Goal: Task Accomplishment & Management: Complete application form

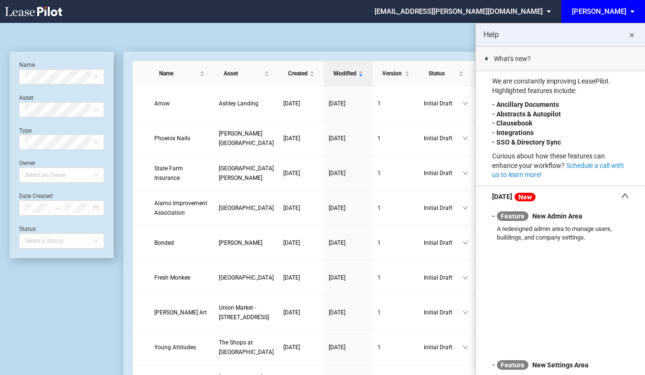
click at [630, 35] on md-icon "close" at bounding box center [631, 35] width 11 height 11
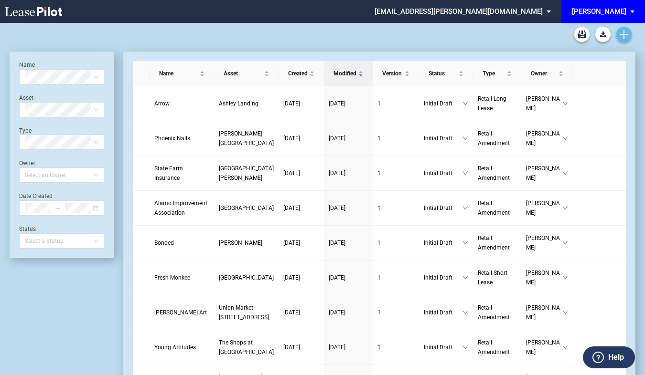
click at [623, 37] on use "Create new document" at bounding box center [623, 34] width 9 height 9
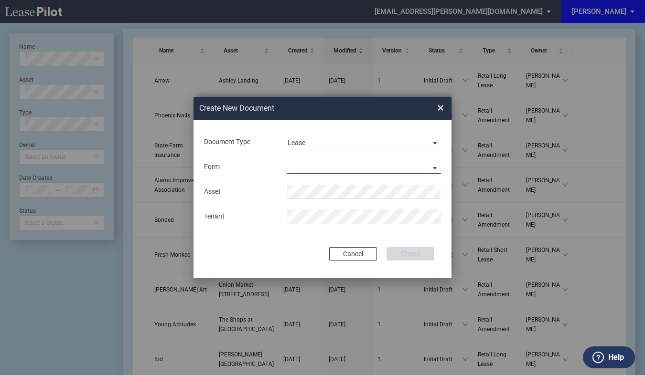
click at [435, 165] on md-select "Retail Long Lease Retail Short Lease" at bounding box center [364, 167] width 154 height 14
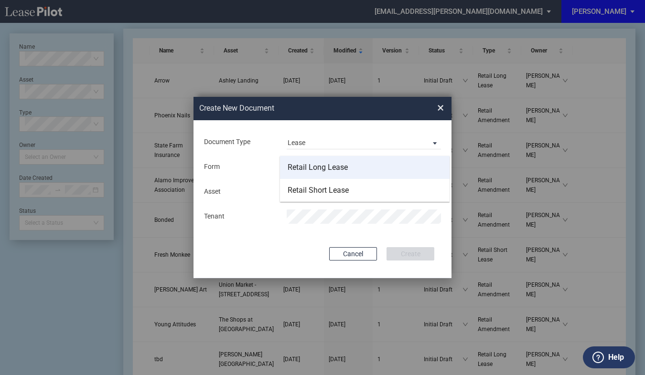
click at [327, 168] on div "Retail Long Lease" at bounding box center [317, 167] width 60 height 11
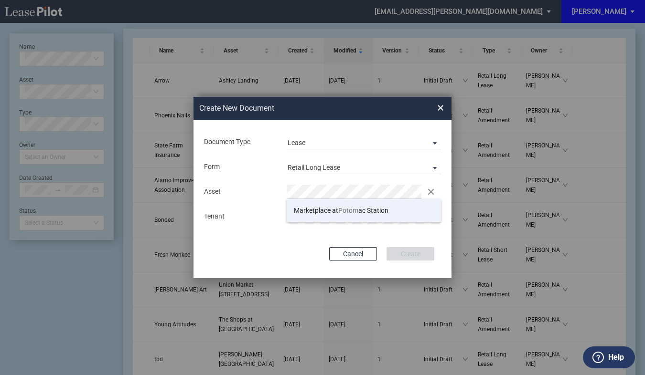
click at [336, 212] on span "Marketplace at Potom ac Station" at bounding box center [341, 211] width 95 height 8
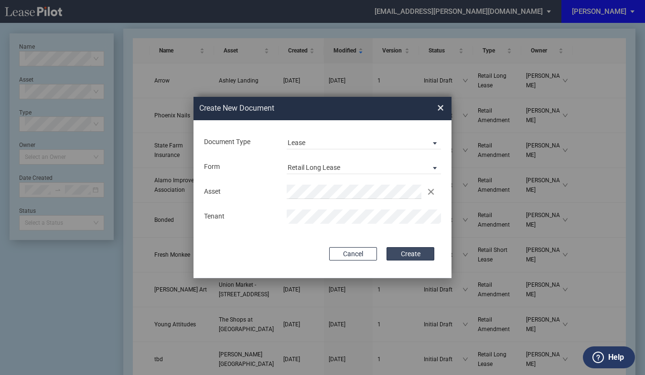
click at [411, 254] on button "Create" at bounding box center [410, 253] width 48 height 13
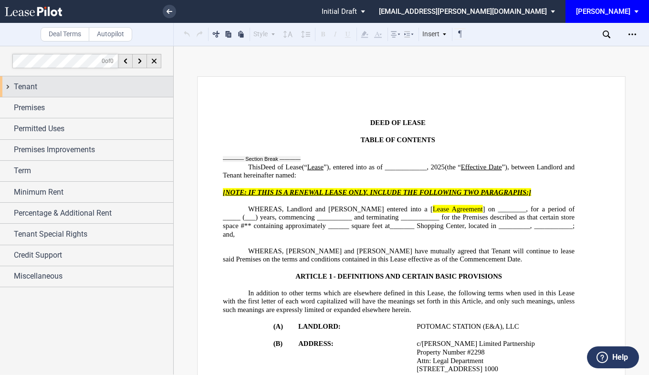
click at [33, 85] on span "Tenant" at bounding box center [25, 86] width 23 height 11
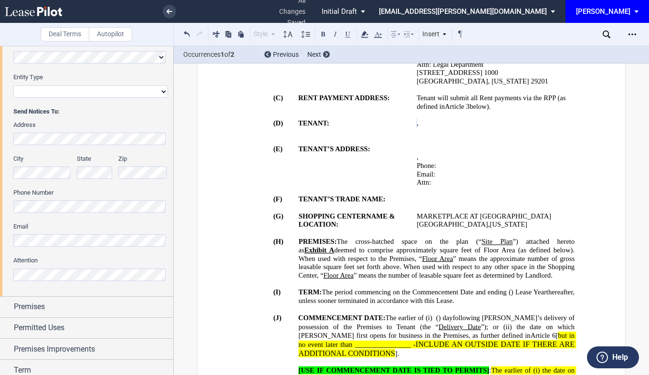
scroll to position [216, 0]
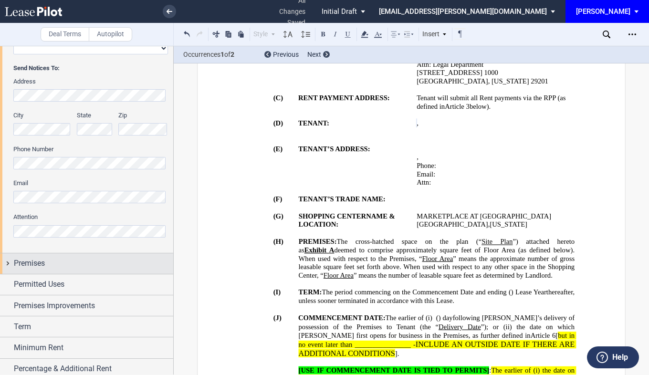
click at [27, 266] on span "Premises" at bounding box center [29, 263] width 31 height 11
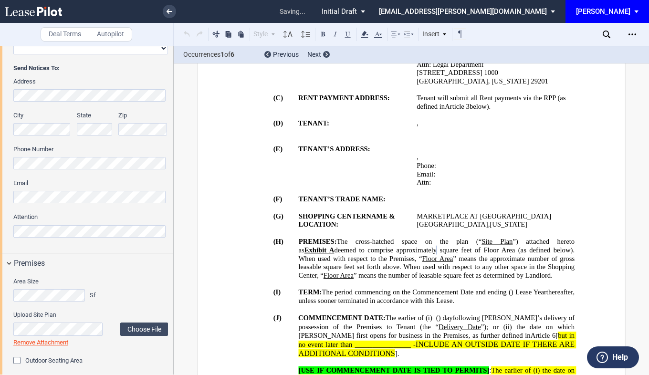
click at [127, 304] on div "Area Size Sf" at bounding box center [91, 294] width 166 height 34
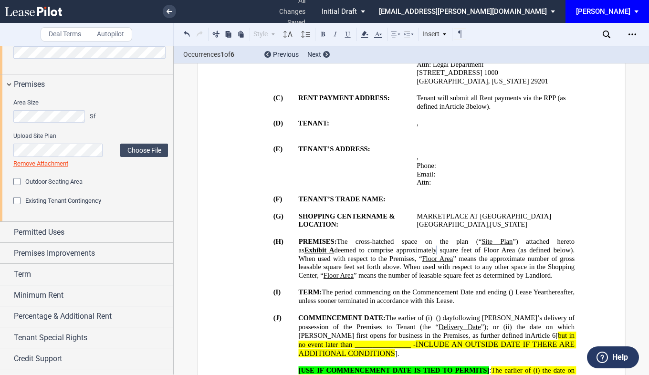
scroll to position [397, 0]
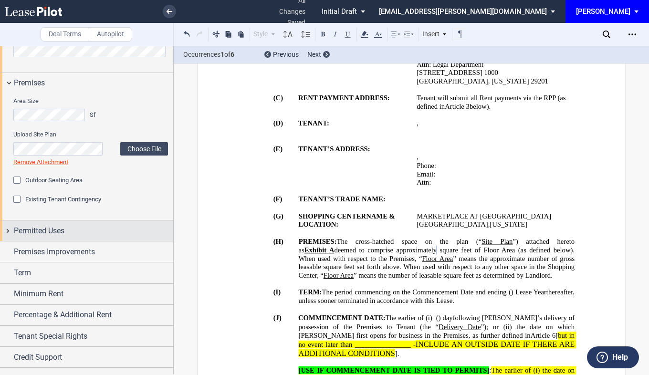
click at [32, 231] on span "Permitted Uses" at bounding box center [39, 230] width 51 height 11
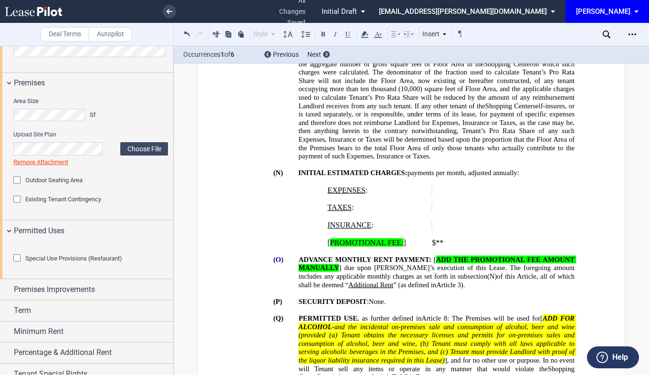
scroll to position [784, 0]
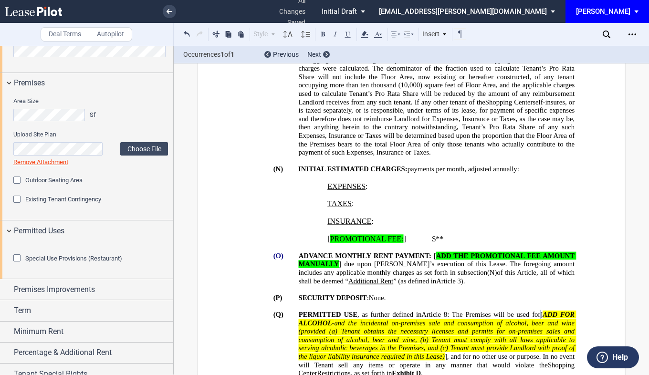
click at [400, 319] on span "and the incidental on-premises sale and consumption of alcohol, beer and wine (…" at bounding box center [438, 327] width 278 height 16
click at [541, 311] on span "[" at bounding box center [542, 315] width 2 height 8
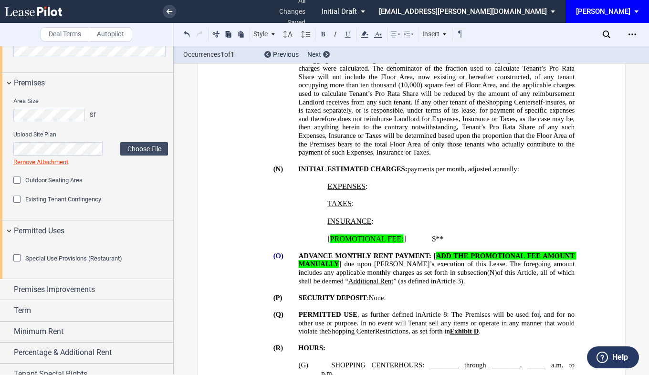
click at [450, 321] on p "(Q) PERMITTED USE , as further defined in ﻿ Article 8 ﻿ : The Premises will be …" at bounding box center [437, 323] width 276 height 25
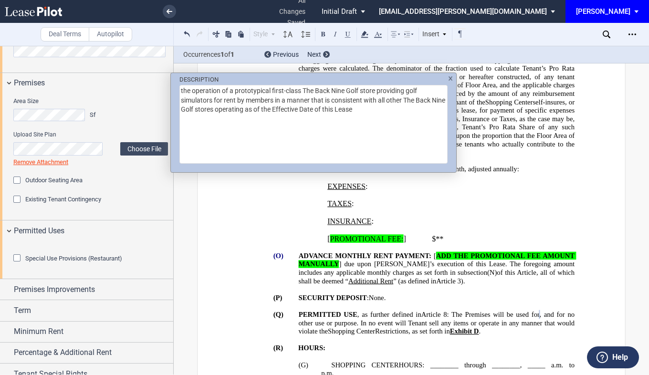
scroll to position [435, 0]
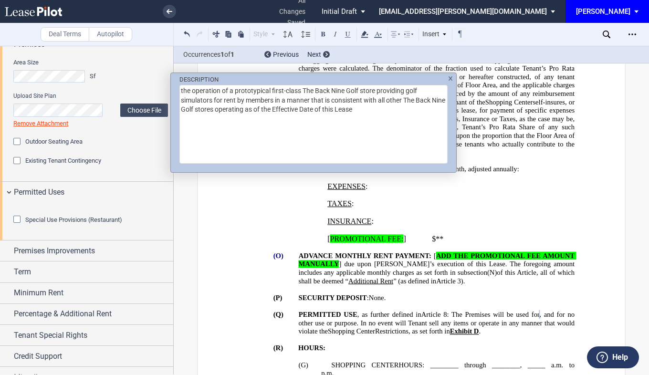
click at [401, 331] on div "DESCRIPTION the operation of a prototypical first-class The Back Nine Golf stor…" at bounding box center [324, 187] width 649 height 375
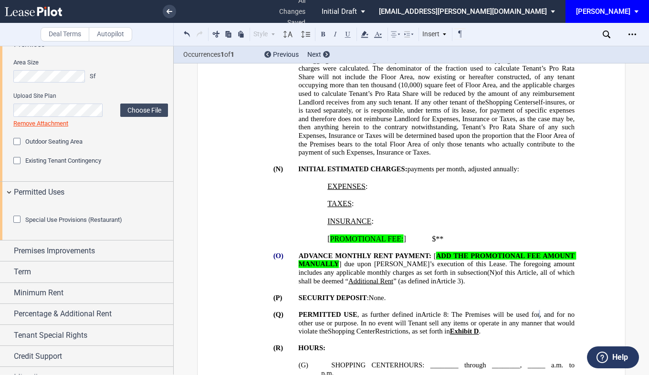
click at [332, 361] on span "SHOPPING CENTER" at bounding box center [364, 365] width 67 height 8
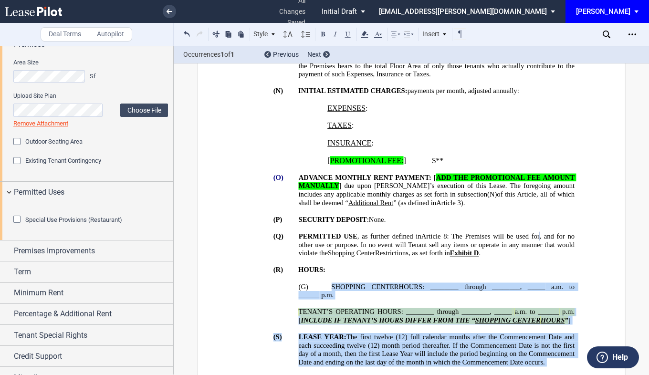
scroll to position [889, 0]
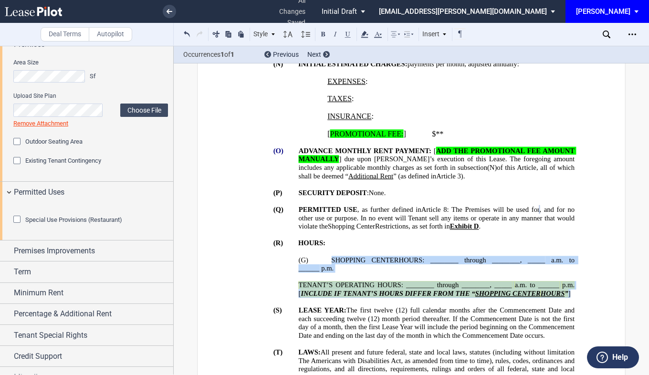
drag, startPoint x: 329, startPoint y: 350, endPoint x: 574, endPoint y: 278, distance: 255.1
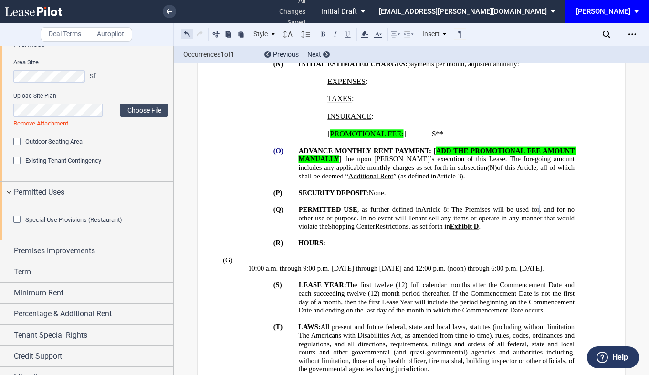
click at [187, 31] on button at bounding box center [186, 33] width 11 height 11
click at [186, 32] on button at bounding box center [186, 33] width 11 height 11
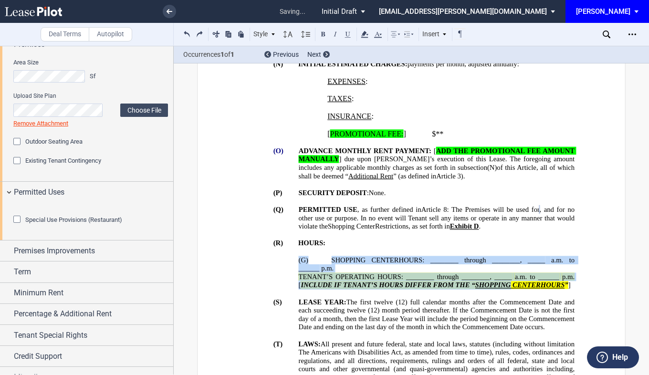
click at [358, 273] on span "TENANT’S OPERATING HOURS: ________ through ________, _____" at bounding box center [405, 277] width 213 height 8
drag, startPoint x: 430, startPoint y: 245, endPoint x: 573, endPoint y: 268, distance: 144.2
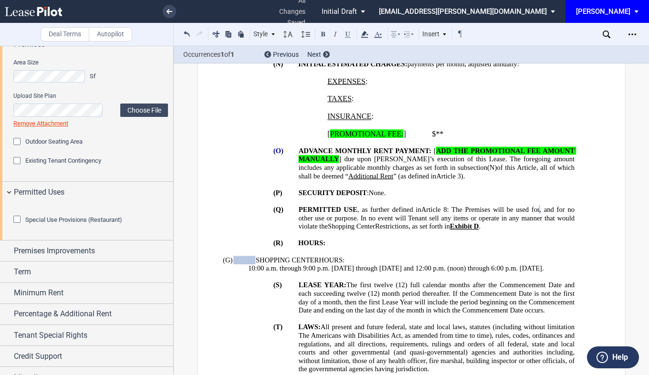
click at [252, 256] on span at bounding box center [245, 260] width 22 height 9
click at [284, 256] on span "SHOPPING CENTER" at bounding box center [287, 260] width 63 height 8
click at [256, 256] on span "SHOPPING CENTER" at bounding box center [287, 260] width 63 height 8
click at [246, 256] on span "SHOPPING CENTER" at bounding box center [277, 260] width 63 height 8
click at [397, 256] on p "﻿ DEVELOPMENT SHOPPING CENTER HOURS:" at bounding box center [399, 260] width 352 height 9
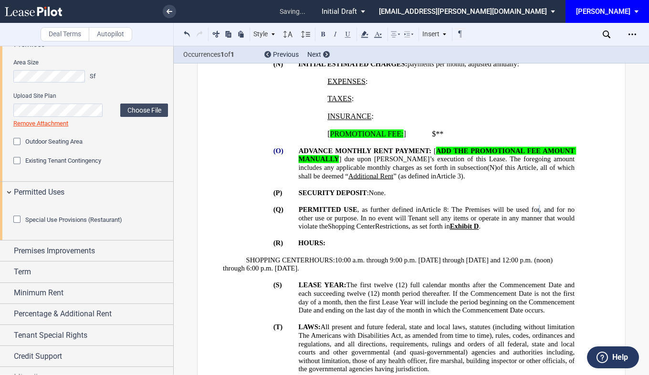
click at [563, 256] on span "10:00 a.m. through 9:00 p.m. [DATE] through [DATE] and 12:00 p.m. (noon) throug…" at bounding box center [396, 264] width 346 height 16
click at [557, 256] on span "10:00 a.m. through 9:00 p.m. [DATE] through [DATE] and 12:00 p.m. (noon) throug…" at bounding box center [396, 264] width 346 height 16
click at [482, 273] on p "﻿" at bounding box center [399, 277] width 352 height 9
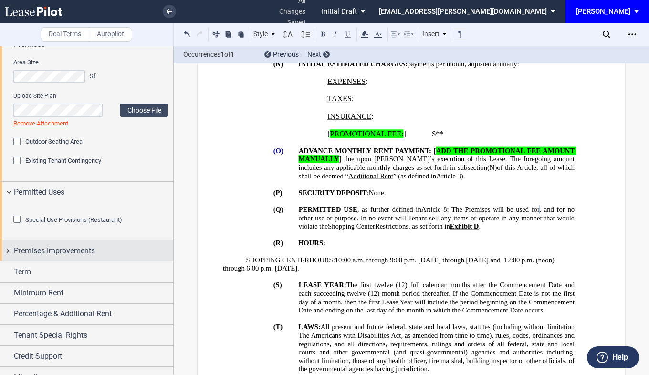
click at [65, 257] on span "Premises Improvements" at bounding box center [54, 250] width 81 height 11
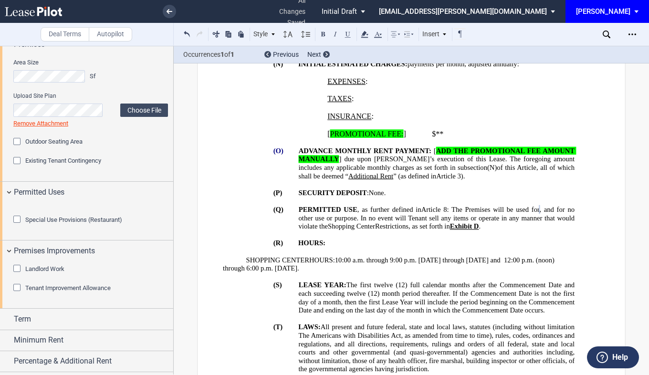
click at [17, 275] on div "Landlord Work" at bounding box center [18, 270] width 10 height 10
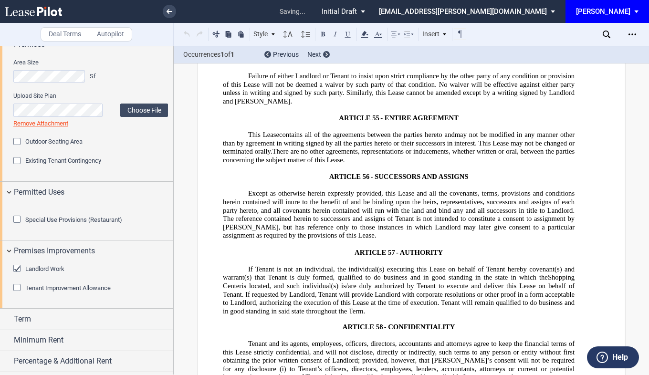
scroll to position [15425, 0]
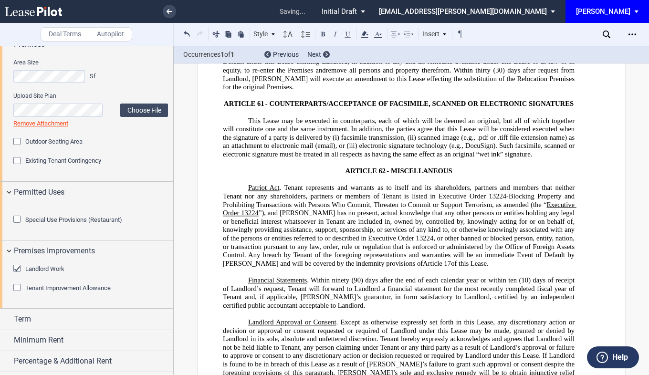
click at [17, 275] on div "Landlord Work" at bounding box center [18, 270] width 10 height 10
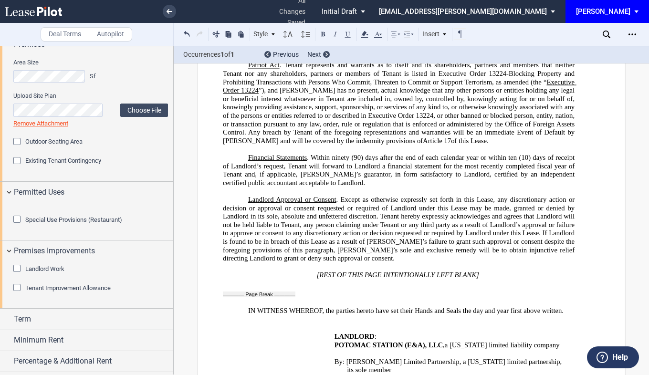
click at [19, 294] on div "Tenant Improvement Allowance" at bounding box center [18, 289] width 10 height 10
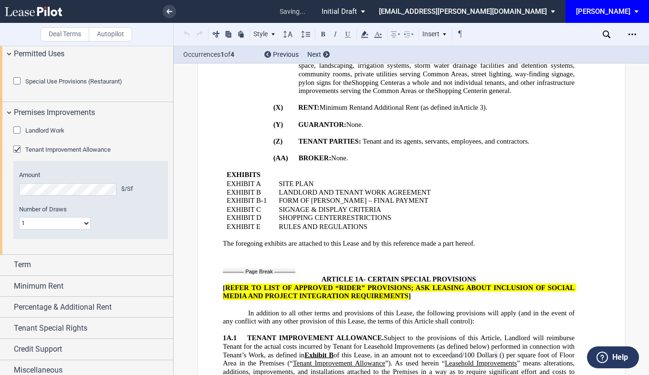
scroll to position [1552, 0]
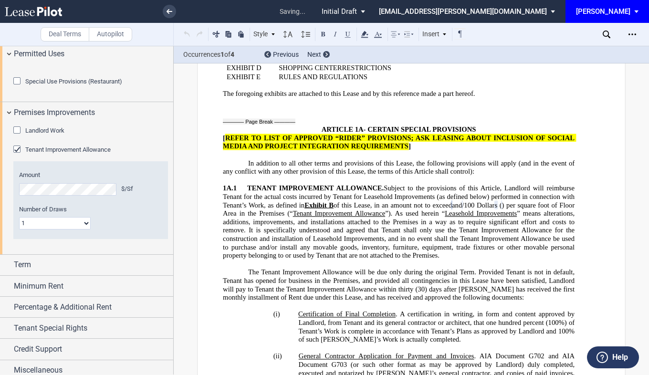
click at [129, 230] on div "Number of Draws 1 Multiple" at bounding box center [90, 217] width 143 height 24
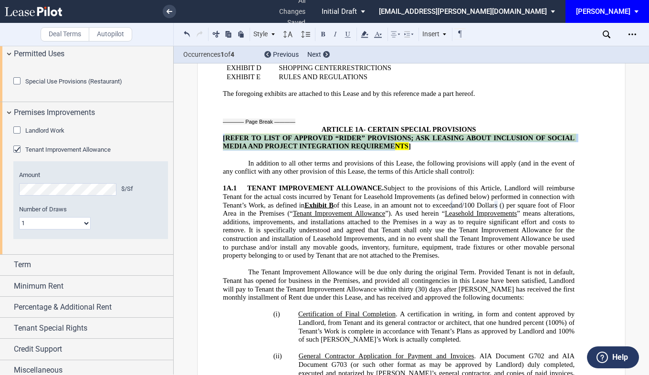
drag, startPoint x: 222, startPoint y: 113, endPoint x: 393, endPoint y: 121, distance: 171.6
click at [393, 134] on span "[ REFER TO LIST OF APPROVED “RIDER” PROVISIONS; ASK LEASING ABOUT INCLUSION OF …" at bounding box center [400, 142] width 354 height 16
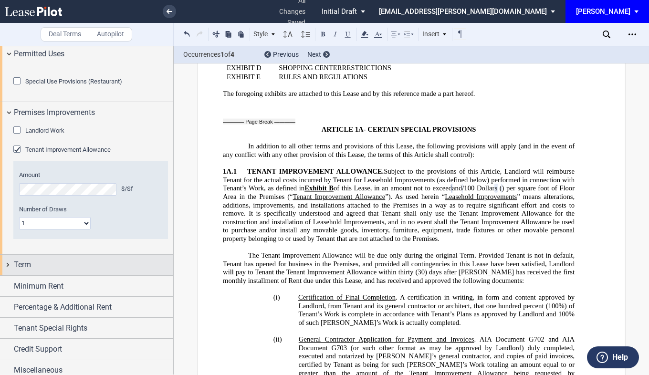
click at [42, 271] on div "Term" at bounding box center [93, 264] width 159 height 11
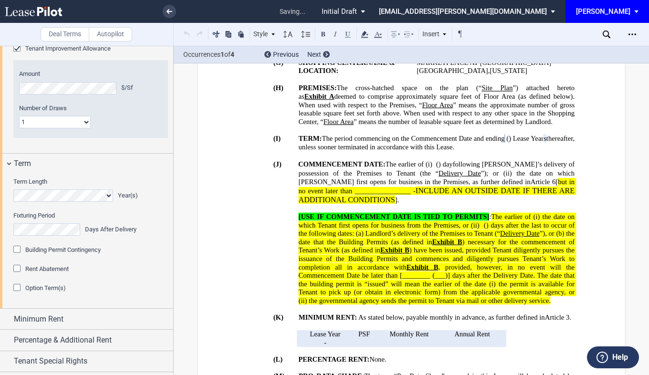
scroll to position [386, 0]
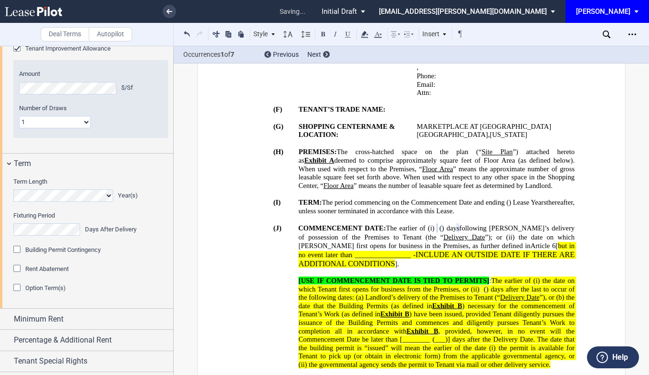
click at [491, 233] on span "the date on which [PERSON_NAME] first opens for business in the Premises, as fu…" at bounding box center [438, 241] width 278 height 17
click at [556, 242] on span "[" at bounding box center [557, 246] width 2 height 8
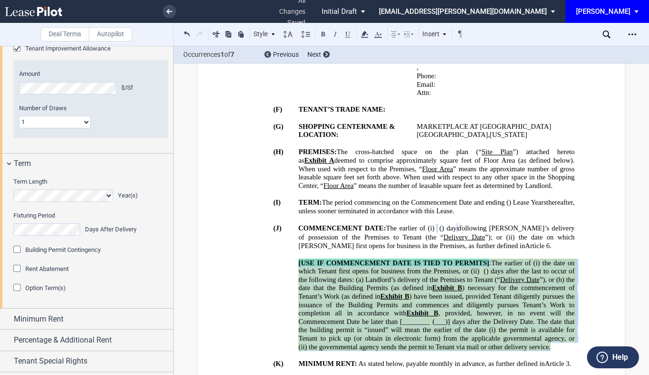
drag, startPoint x: 294, startPoint y: 235, endPoint x: 317, endPoint y: 325, distance: 92.7
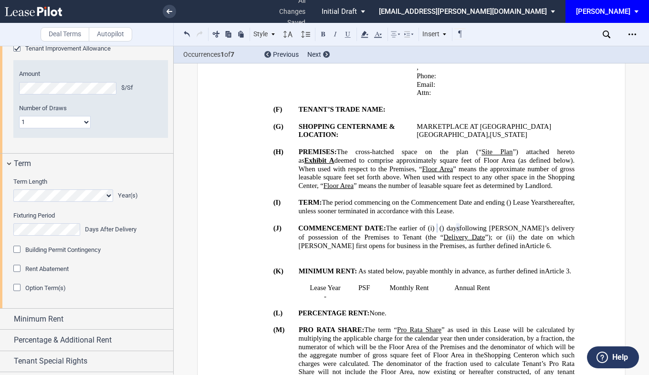
click at [350, 250] on p "﻿" at bounding box center [399, 254] width 352 height 9
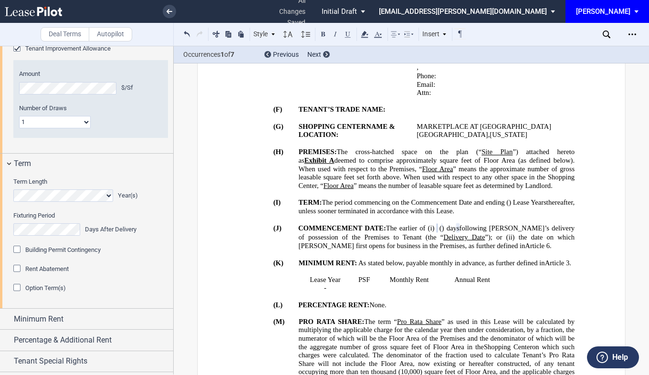
click at [16, 294] on div "Option Term(s)" at bounding box center [18, 289] width 10 height 10
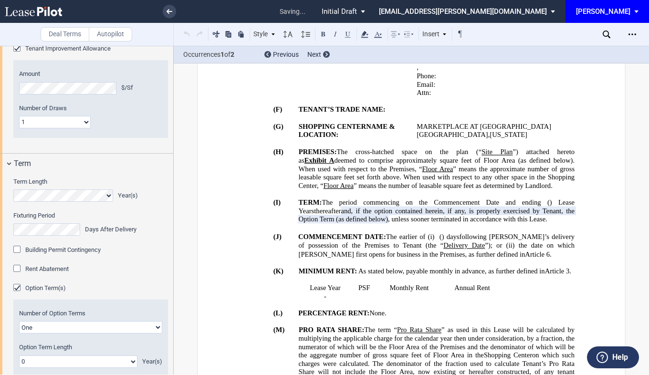
scroll to position [811, 0]
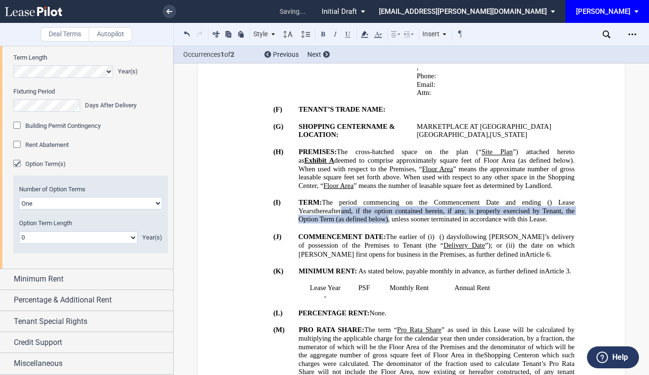
click at [61, 244] on select "0 1 2 3 4 5 6 7 8 9 10 11 12 13 14 15 16 17 18 19 20" at bounding box center [78, 238] width 118 height 12
select select "number:5"
click at [19, 244] on select "0 1 2 3 4 5 6 7 8 9 10 11 12 13 14 15 16 17 18 19 20" at bounding box center [78, 238] width 118 height 12
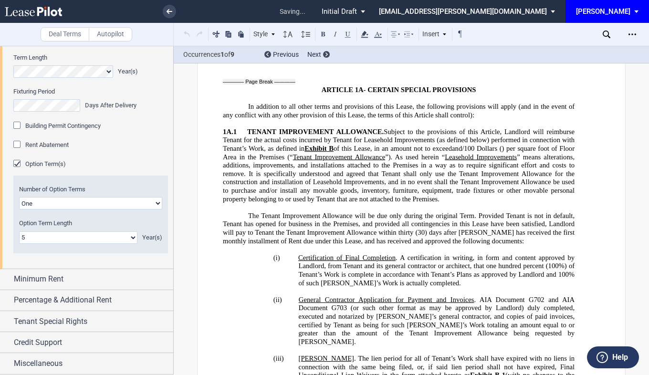
scroll to position [1959, 0]
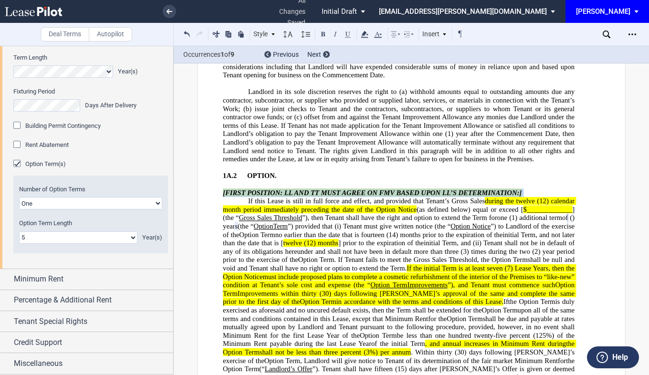
drag, startPoint x: 221, startPoint y: 147, endPoint x: 539, endPoint y: 145, distance: 317.5
click at [539, 189] on p "[FIRST POSITION: LL AND TT MUST AGREE ON FMV BASED UPON LL’S DETERMINATION:]" at bounding box center [399, 193] width 352 height 9
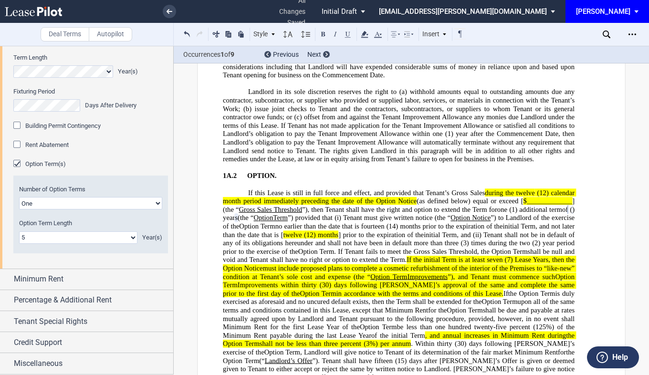
click at [316, 222] on span ", and not later than the date that is [" at bounding box center [400, 230] width 354 height 16
click at [368, 231] on span "] prior to the expiration of the" at bounding box center [374, 235] width 84 height 8
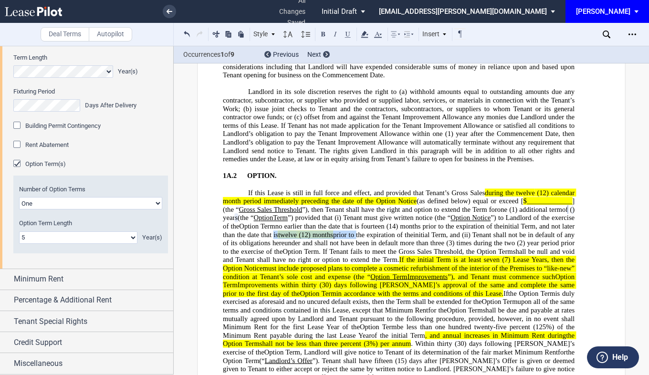
drag, startPoint x: 308, startPoint y: 189, endPoint x: 393, endPoint y: 185, distance: 85.1
click at [393, 222] on span ", and not later than the date that is twelve (12) months prior to the expiratio…" at bounding box center [400, 230] width 354 height 16
click at [369, 32] on icon at bounding box center [364, 34] width 11 height 11
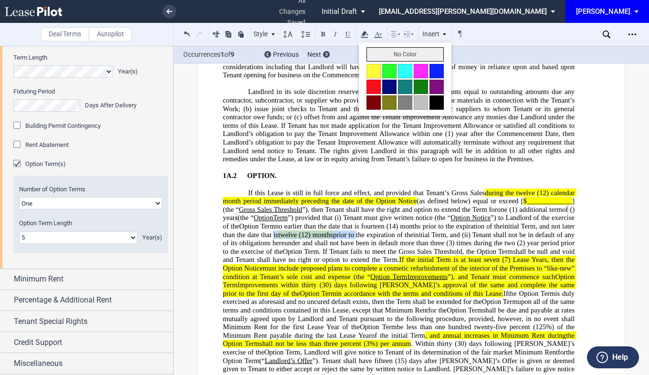
click at [387, 56] on button "No Color" at bounding box center [405, 54] width 77 height 14
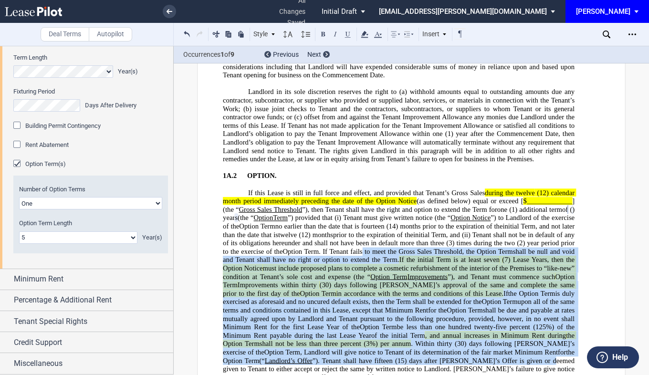
drag, startPoint x: 410, startPoint y: 208, endPoint x: 520, endPoint y: 307, distance: 147.8
click at [520, 307] on p "If this Lease is still in full force and effect, and provided that Tenant’s Gro…" at bounding box center [399, 336] width 352 height 294
click at [368, 35] on use at bounding box center [364, 34] width 7 height 7
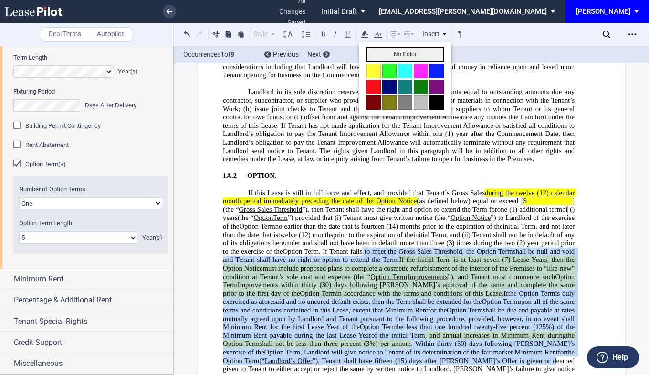
click at [386, 52] on button "No Color" at bounding box center [405, 54] width 77 height 14
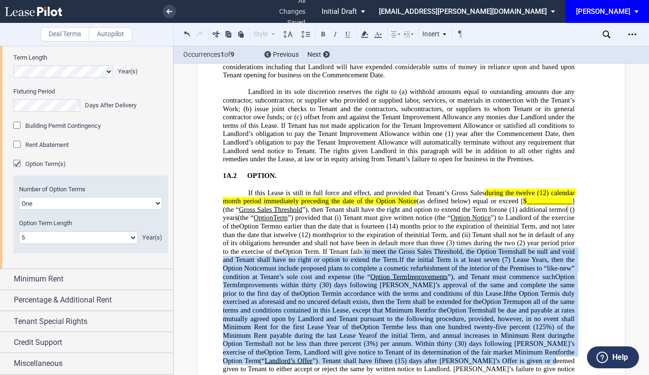
click at [419, 281] on span "(30) days following [PERSON_NAME]’s approval of the same and complete the same …" at bounding box center [400, 289] width 354 height 16
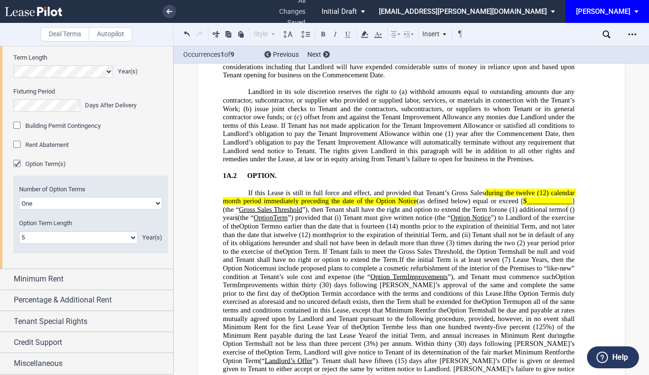
click at [494, 323] on span "be less than one hundred twenty-five percent (125%) of the Minimum Rent payable…" at bounding box center [400, 331] width 354 height 16
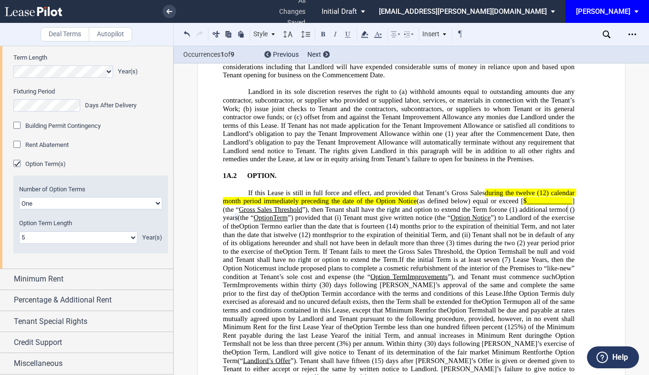
click at [539, 323] on span "be less than one hundred fifteen percent (125%) of the Minimum Rent payable dur…" at bounding box center [400, 331] width 354 height 16
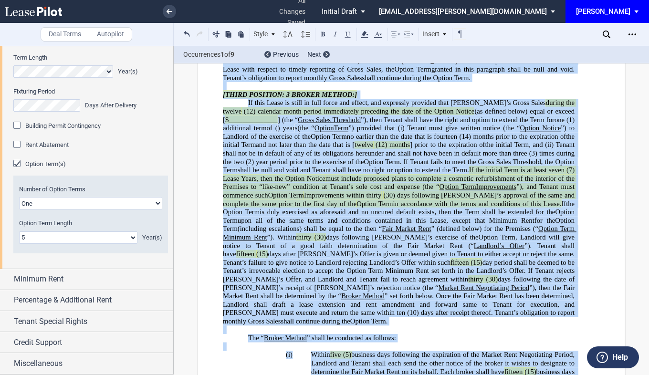
scroll to position [3046, 0]
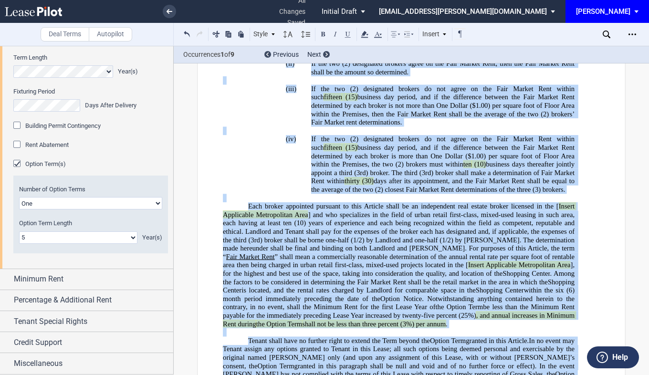
drag, startPoint x: 221, startPoint y: 189, endPoint x: 511, endPoint y: 296, distance: 309.8
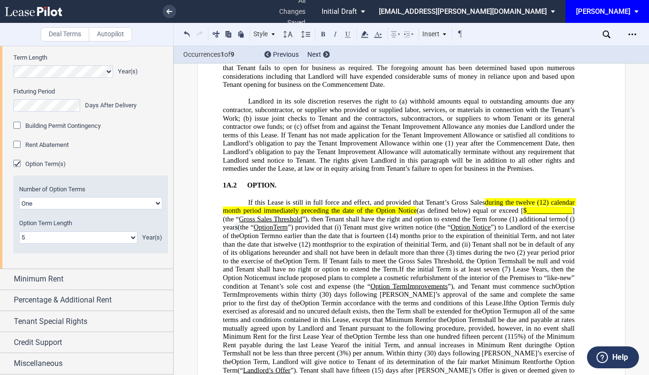
scroll to position [1949, 0]
click at [271, 182] on span "OPTION." at bounding box center [262, 186] width 30 height 8
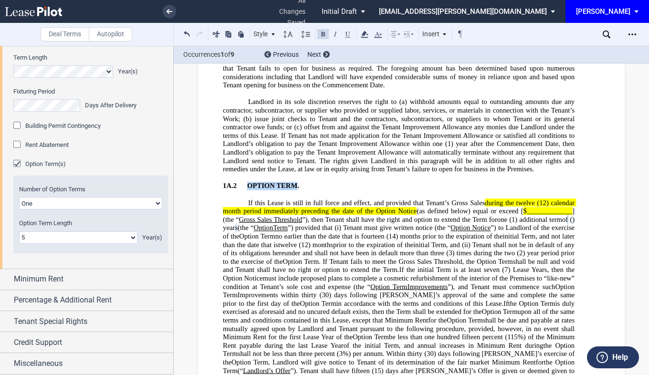
drag, startPoint x: 245, startPoint y: 139, endPoint x: 292, endPoint y: 140, distance: 46.8
click at [292, 182] on span "OPTION TERM." at bounding box center [273, 186] width 52 height 8
click at [368, 32] on icon at bounding box center [364, 34] width 11 height 11
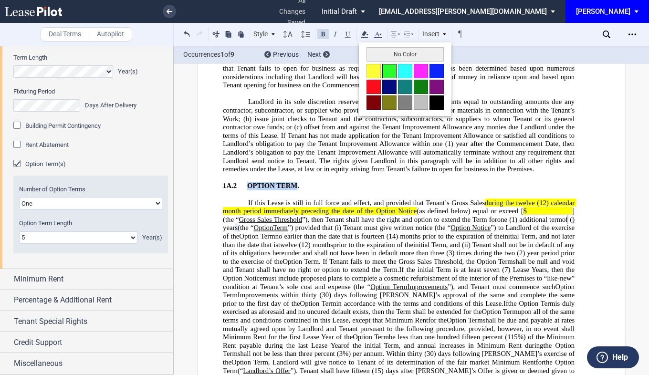
click at [389, 70] on button at bounding box center [389, 71] width 14 height 14
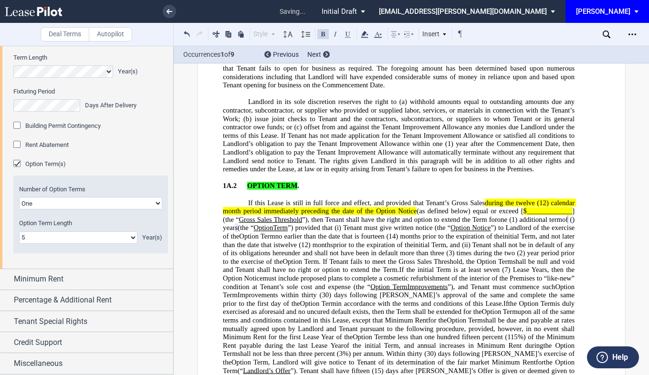
click at [324, 257] on span "shall be null and void and Tenant shall have no right or option to extend the T…" at bounding box center [400, 265] width 354 height 16
click at [64, 285] on div "Minimum Rent" at bounding box center [93, 279] width 159 height 11
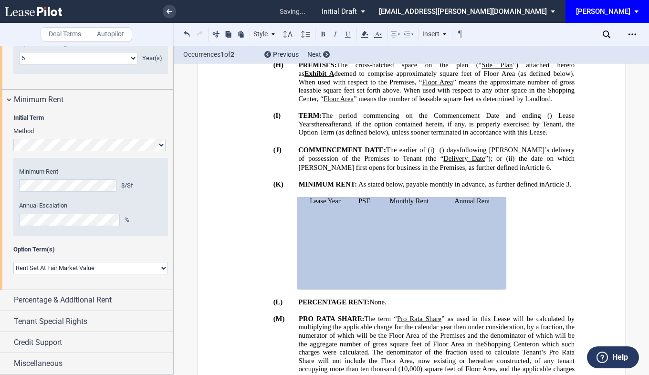
scroll to position [1031, 0]
click at [161, 266] on select "Rent Set At Fair Market Value Rent Specified in [GEOGRAPHIC_DATA]" at bounding box center [90, 268] width 155 height 12
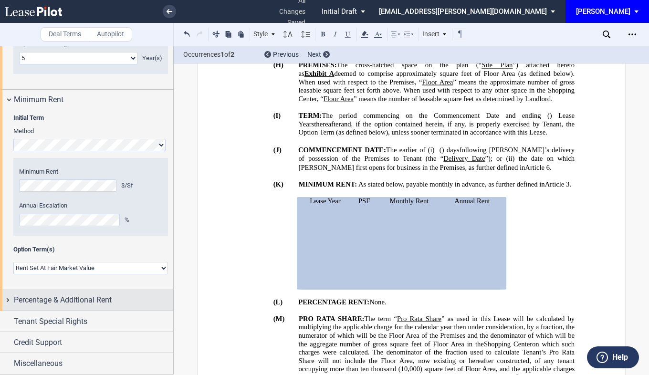
click at [85, 301] on span "Percentage & Additional Rent" at bounding box center [63, 300] width 98 height 11
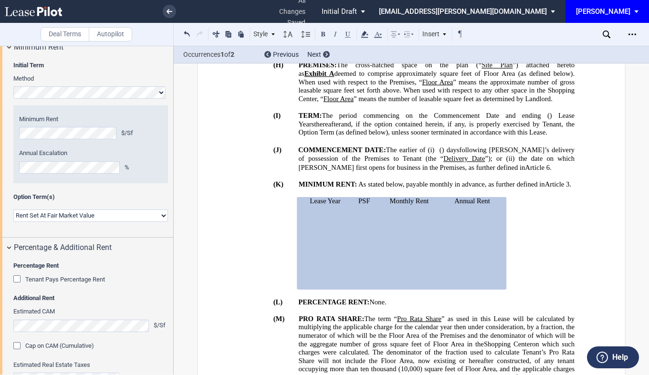
click at [18, 285] on div "Tenant Pays Percentage Rent" at bounding box center [18, 281] width 10 height 10
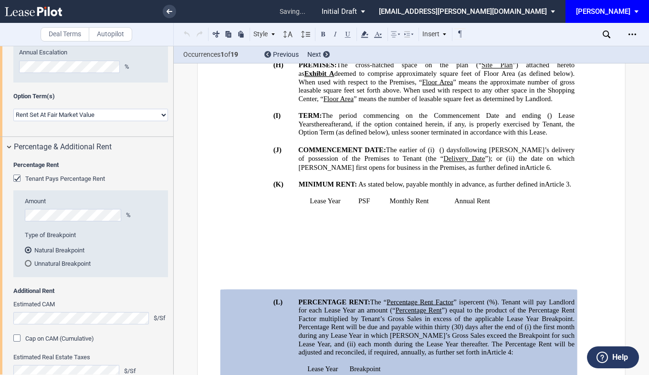
scroll to position [629, 0]
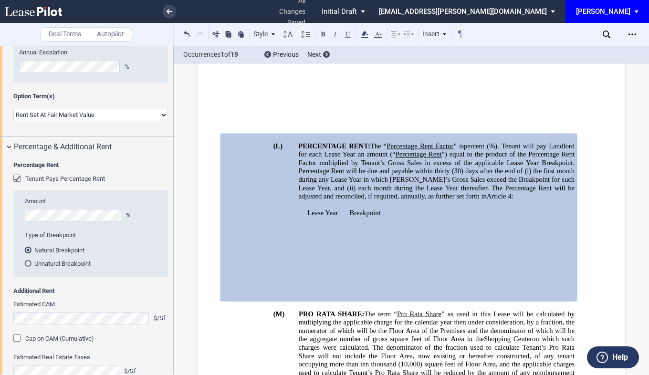
click at [30, 267] on div "Unnatural Breakpoint" at bounding box center [28, 263] width 7 height 7
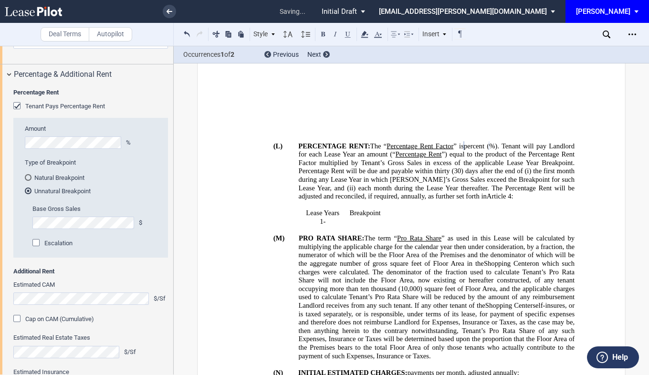
scroll to position [1223, 0]
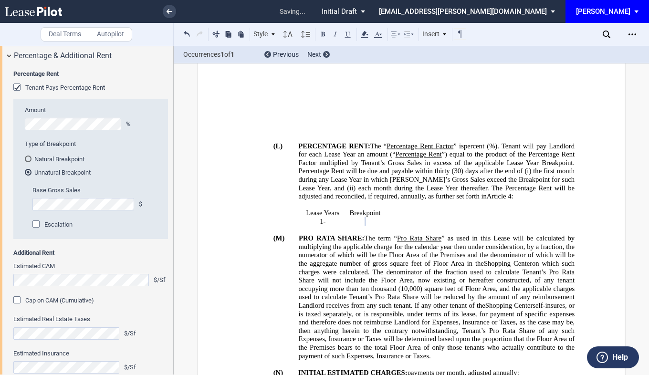
click at [103, 230] on div "Escalation" at bounding box center [100, 225] width 136 height 10
click at [459, 184] on span "each month during the Lease Year thereafter. The Percentage Rent will be adjust…" at bounding box center [438, 192] width 278 height 16
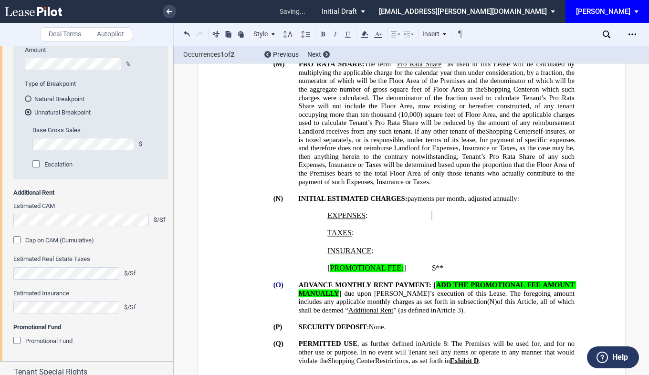
scroll to position [1326, 0]
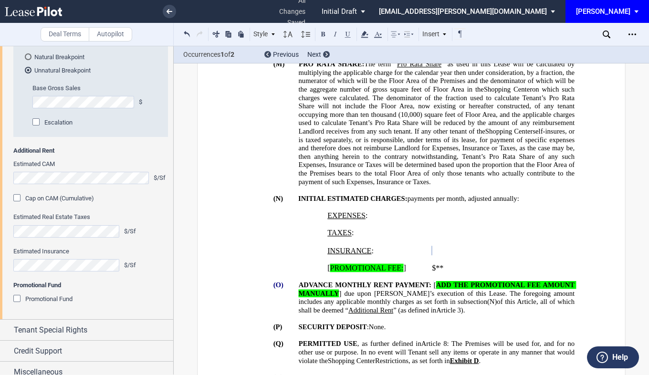
click at [16, 305] on div "Promotional Fund" at bounding box center [18, 300] width 10 height 10
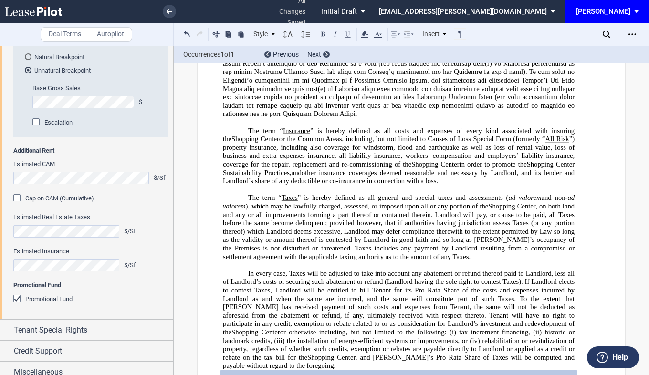
drag, startPoint x: 174, startPoint y: 311, endPoint x: 174, endPoint y: 325, distance: 14.3
click at [333, 337] on span "the installation of energy-efficient systems or improvements, or (iv)" at bounding box center [383, 341] width 193 height 8
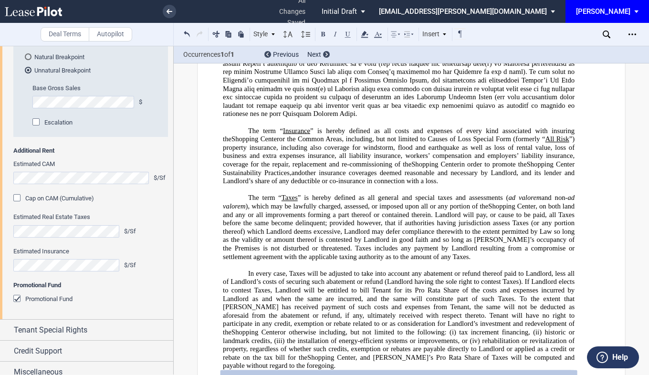
drag, startPoint x: 244, startPoint y: 158, endPoint x: 436, endPoint y: 216, distance: 200.0
click at [367, 32] on icon at bounding box center [364, 34] width 11 height 11
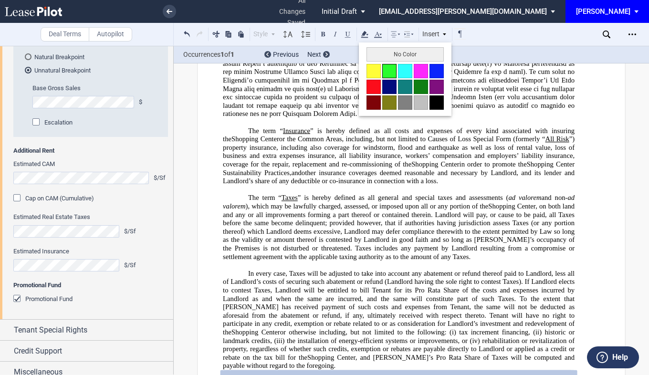
click at [390, 71] on button at bounding box center [389, 71] width 14 height 14
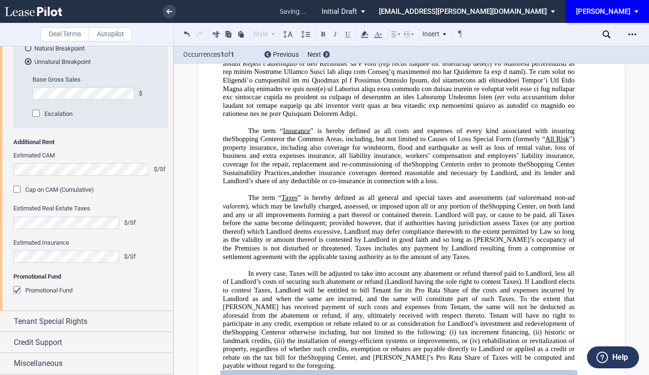
scroll to position [1387, 0]
click at [66, 317] on span "Tenant Special Rights" at bounding box center [51, 321] width 74 height 11
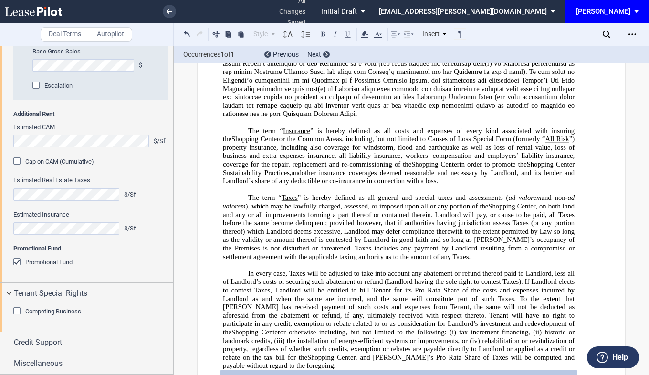
scroll to position [1415, 0]
click at [49, 339] on span "Credit Support" at bounding box center [38, 342] width 48 height 11
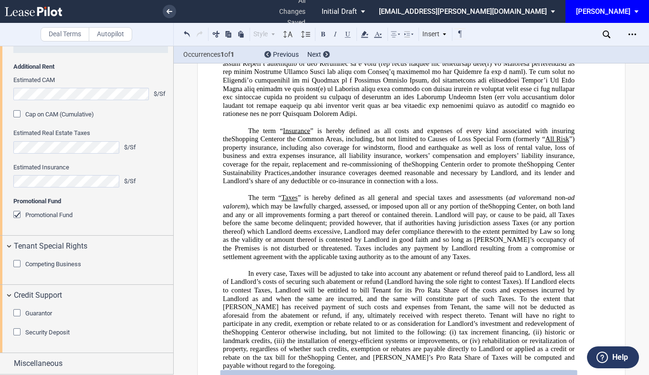
scroll to position [1462, 0]
click at [17, 311] on div "Guarantor" at bounding box center [18, 314] width 10 height 10
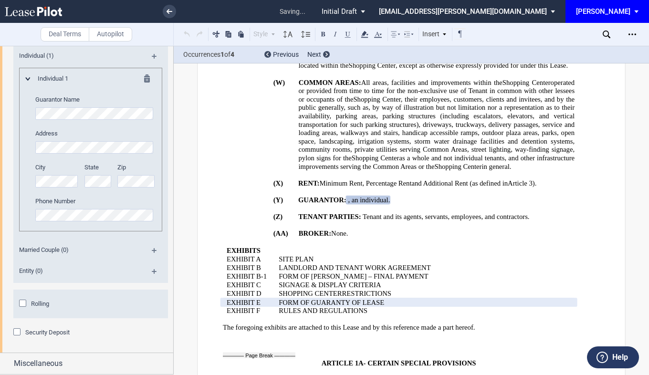
scroll to position [1764, 0]
click at [152, 250] on md-icon at bounding box center [158, 253] width 13 height 11
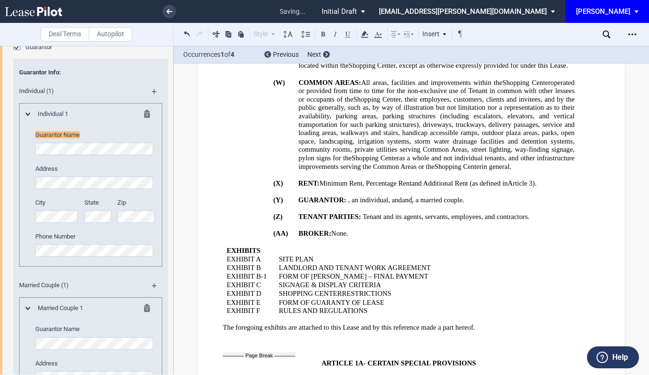
scroll to position [1653, 0]
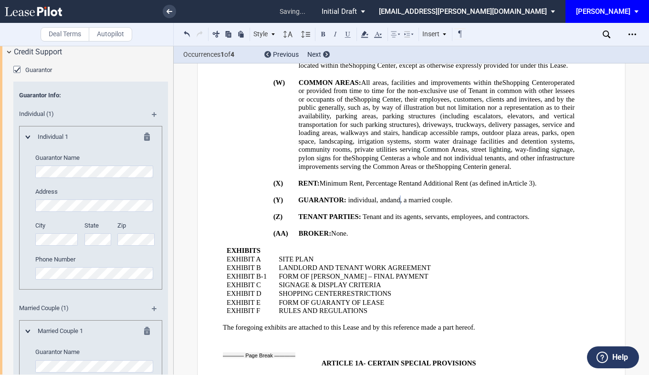
click at [377, 196] on span ", and" at bounding box center [384, 200] width 14 height 8
click at [418, 188] on p "﻿" at bounding box center [399, 192] width 352 height 9
click at [376, 230] on p "(AA) BROKER: ﻿ ﻿ None ." at bounding box center [437, 234] width 276 height 9
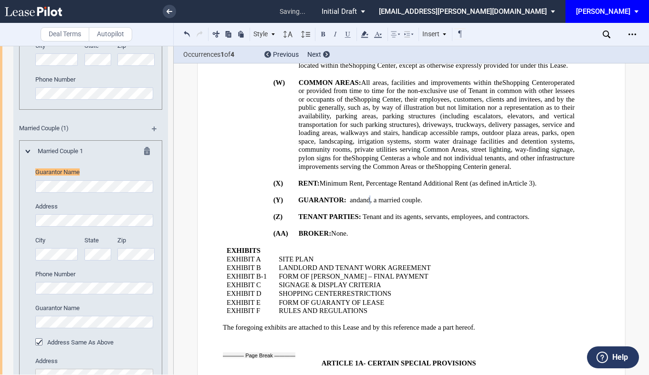
scroll to position [1848, 0]
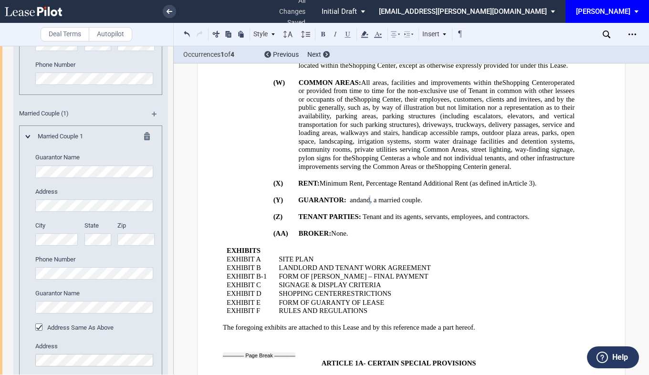
click at [350, 196] on span "and" at bounding box center [355, 200] width 10 height 8
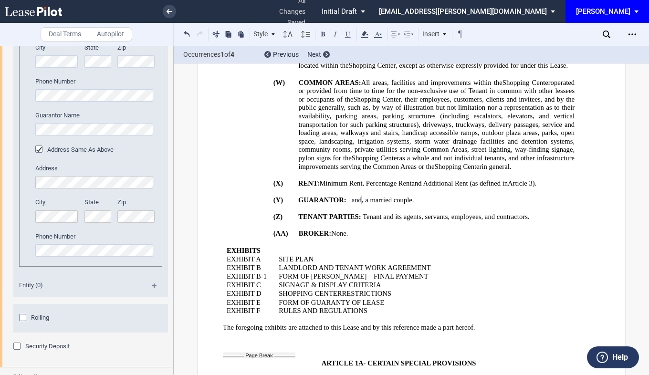
scroll to position [2027, 0]
click at [425, 222] on p "﻿" at bounding box center [399, 226] width 352 height 9
drag, startPoint x: 170, startPoint y: 327, endPoint x: 174, endPoint y: 350, distance: 23.2
click at [174, 350] on div "Deal Terms Autopilot Style ARTICLE 1 (A) Section 1A.1 Subsection (a) Subsection…" at bounding box center [324, 210] width 649 height 329
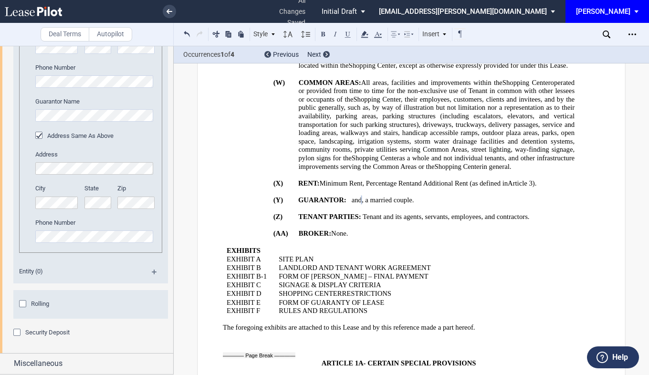
click at [18, 331] on div "Security Deposit" at bounding box center [18, 334] width 10 height 10
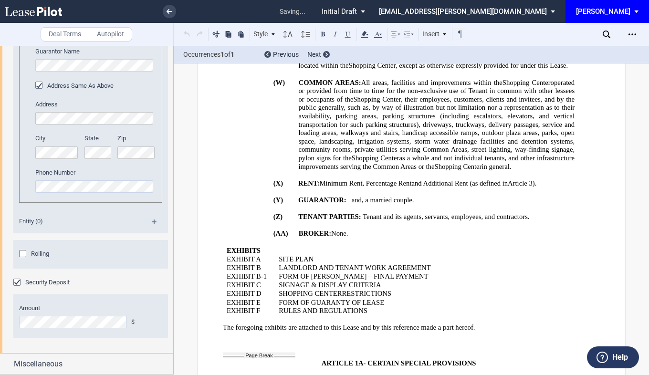
scroll to position [912, 0]
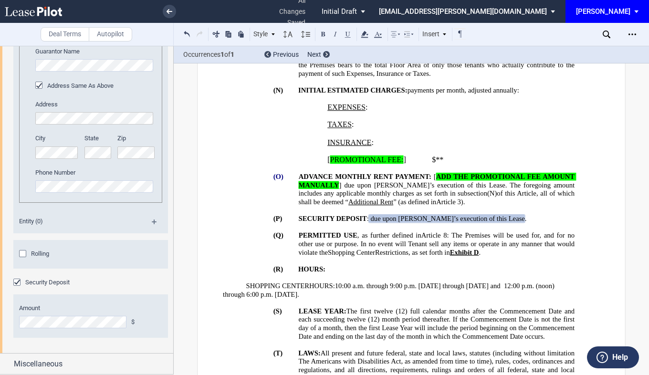
drag, startPoint x: 170, startPoint y: 336, endPoint x: 169, endPoint y: 353, distance: 17.2
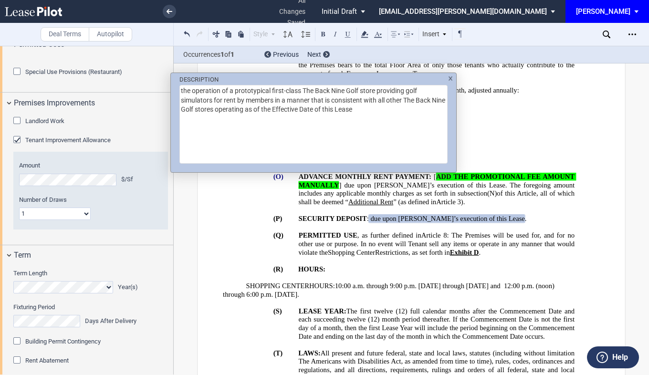
scroll to position [435, 0]
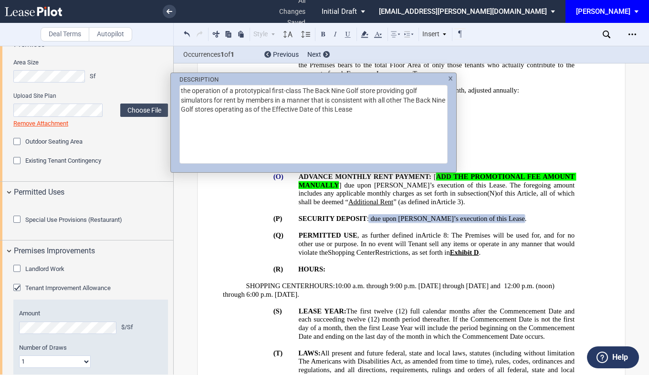
click at [355, 255] on div "DESCRIPTION the operation of a prototypical first-class The Back Nine Golf stor…" at bounding box center [324, 187] width 649 height 375
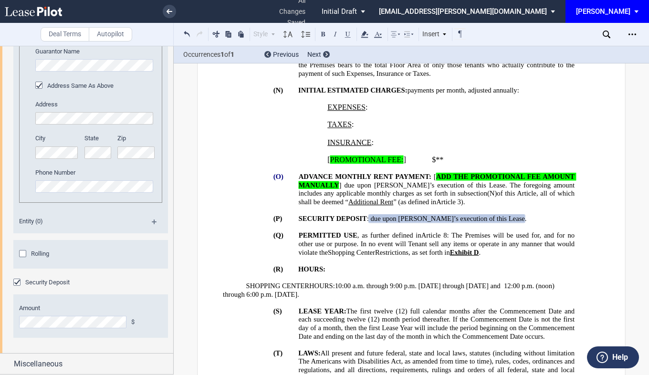
scroll to position [2143, 0]
click at [350, 236] on p "(Q) PERMITTED USE , as further defined in ﻿ Article 8 ﻿ : The Premises will be …" at bounding box center [437, 244] width 276 height 25
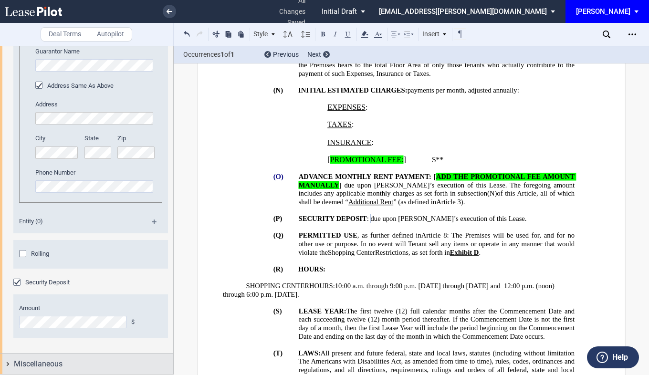
click at [46, 365] on span "Miscellaneous" at bounding box center [38, 364] width 49 height 11
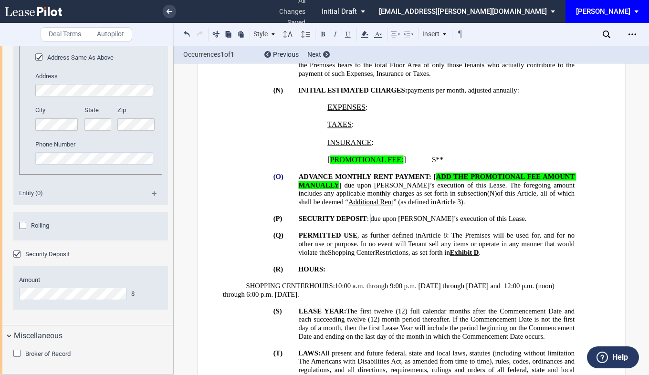
scroll to position [2171, 0]
click at [17, 350] on div "Broker of Record" at bounding box center [18, 355] width 10 height 10
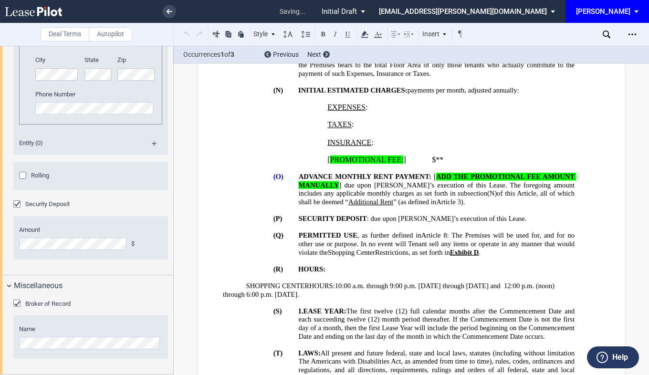
scroll to position [1409, 0]
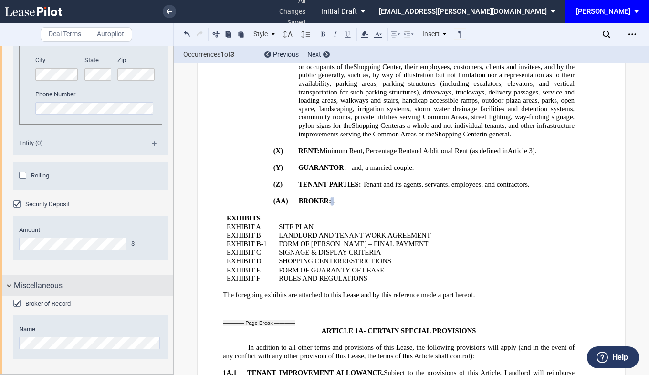
click at [169, 292] on div "Miscellaneous" at bounding box center [93, 285] width 159 height 11
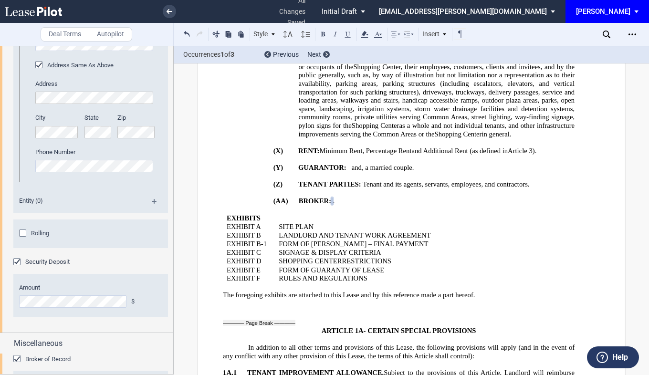
scroll to position [2143, 0]
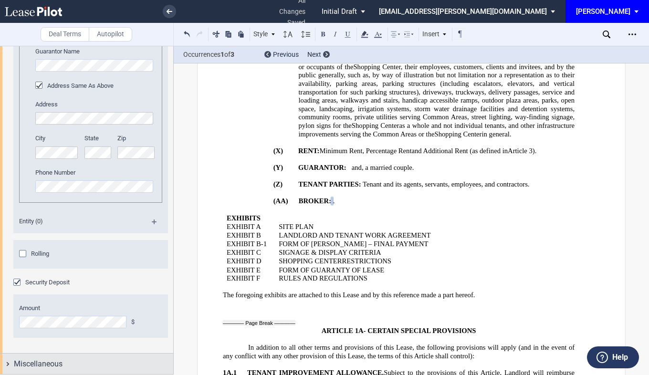
click at [60, 359] on span "Miscellaneous" at bounding box center [38, 364] width 49 height 11
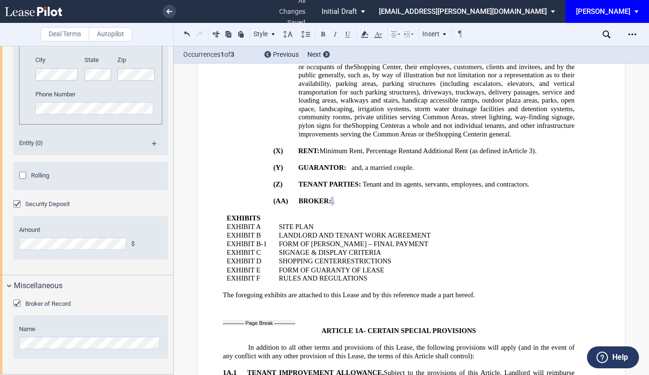
click at [115, 359] on div "Name" at bounding box center [90, 337] width 155 height 43
click at [101, 359] on div "Name" at bounding box center [90, 337] width 155 height 43
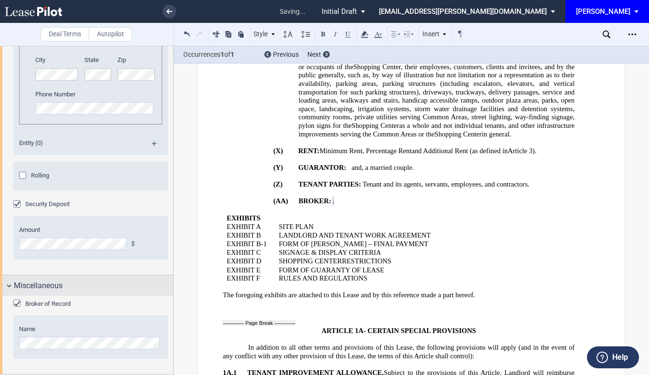
click at [149, 292] on div "Miscellaneous" at bounding box center [86, 286] width 173 height 21
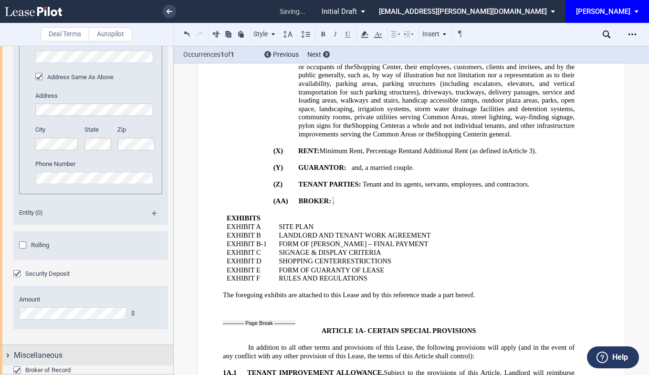
scroll to position [2143, 0]
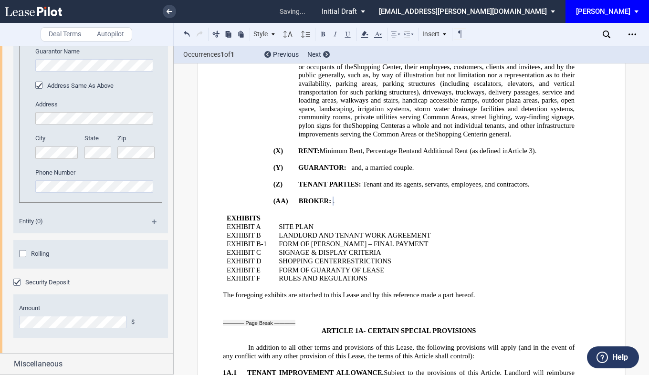
click at [433, 214] on p "﻿" at bounding box center [418, 218] width 278 height 9
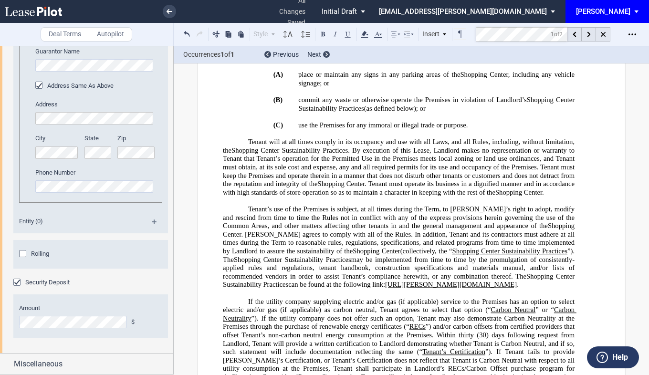
scroll to position [4759, 0]
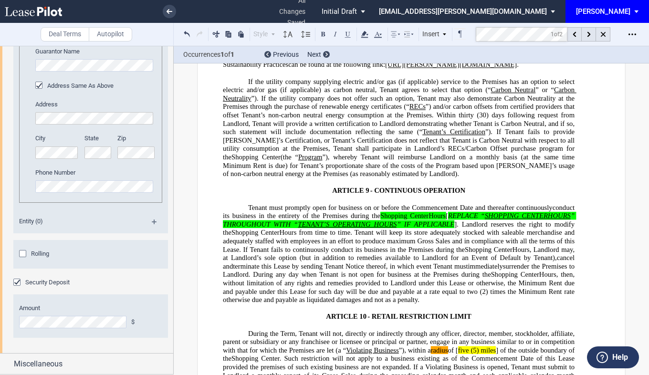
click at [458, 347] on span "”), within a radius of [" at bounding box center [428, 351] width 59 height 8
click at [449, 245] on span "Hours, Landlord may, at Landlord’s sole option (but in addition to remedies ava…" at bounding box center [400, 253] width 354 height 16
click at [590, 31] on div at bounding box center [589, 34] width 14 height 14
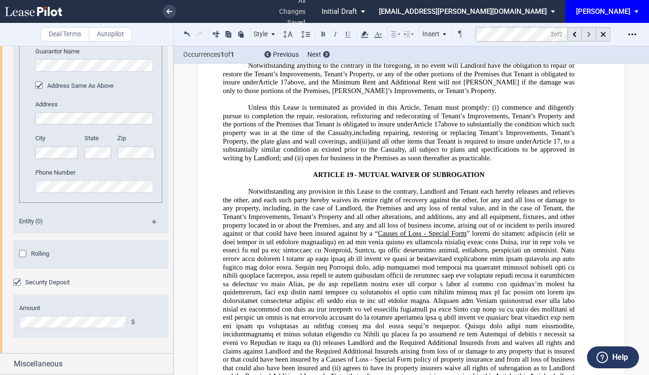
scroll to position [18340, 0]
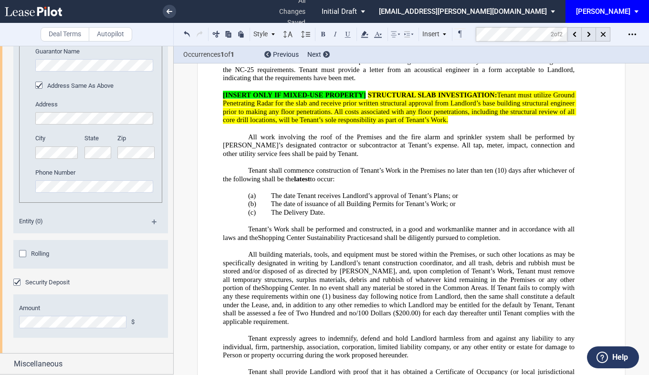
click at [633, 38] on icon "Open Lease options menu" at bounding box center [633, 35] width 8 height 8
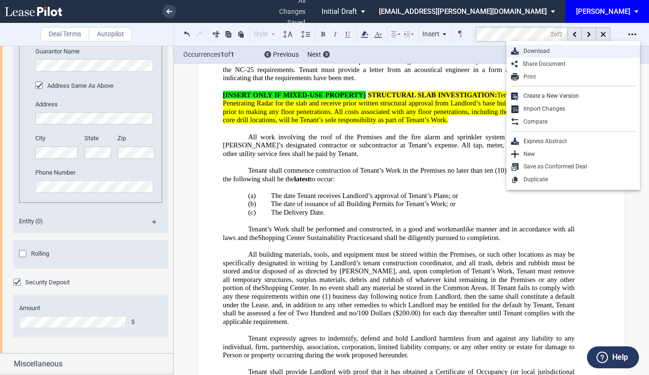
click at [534, 52] on div "Download" at bounding box center [577, 51] width 117 height 8
